Goal: Transaction & Acquisition: Purchase product/service

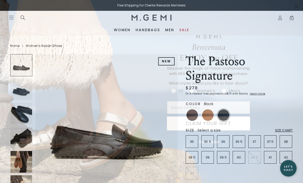
click at [194, 89] on icon "FULLSCREEN Form" at bounding box center [191, 90] width 5 height 5
click at [171, 87] on input "Women's" at bounding box center [171, 87] width 0 height 0
radio input "true"
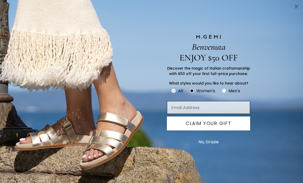
click at [216, 109] on input "Email Address" at bounding box center [208, 107] width 83 height 13
type input "[EMAIL_ADDRESS][DOMAIN_NAME]"
click at [232, 125] on button "CLAIM YOUR GIFT" at bounding box center [208, 123] width 83 height 14
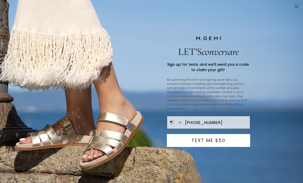
type input "[PHONE_NUMBER]"
click at [230, 139] on button "TEXT ME $50" at bounding box center [208, 140] width 83 height 13
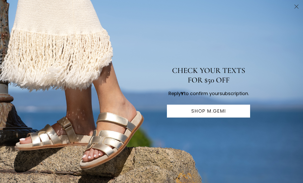
click at [238, 113] on button "SHOP M.GEMI" at bounding box center [208, 110] width 83 height 13
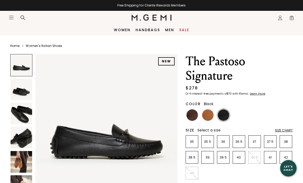
click at [17, 91] on img at bounding box center [22, 89] width 22 height 22
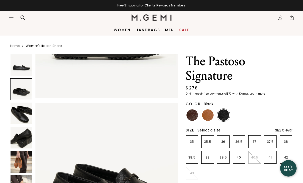
scroll to position [148, 0]
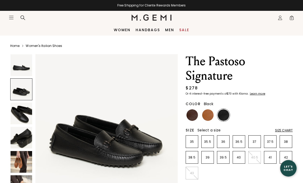
click at [15, 110] on img at bounding box center [22, 113] width 22 height 22
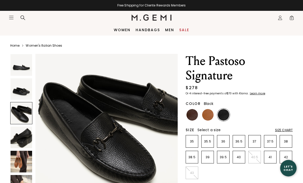
scroll to position [0, 0]
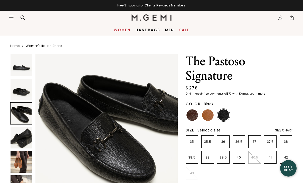
click at [124, 30] on link "Women" at bounding box center [122, 30] width 17 height 4
